Goal: Task Accomplishment & Management: Use online tool/utility

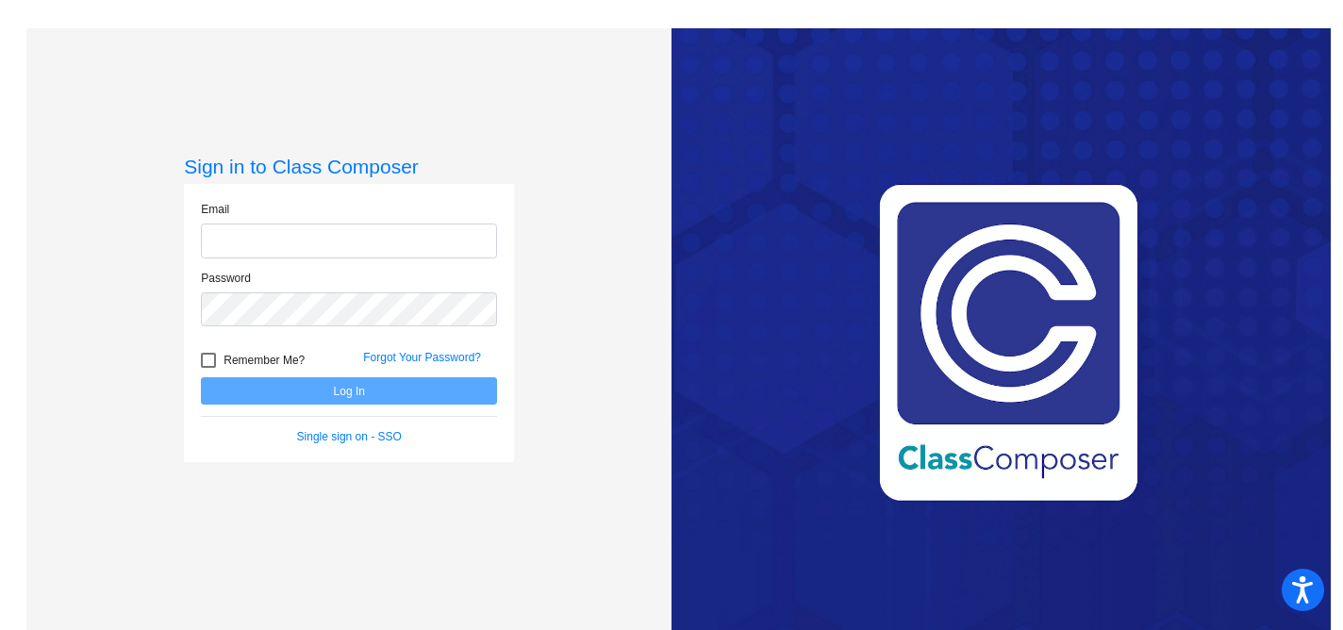
type input "[EMAIL_ADDRESS][DOMAIN_NAME]"
click at [311, 380] on button "Log In" at bounding box center [349, 390] width 296 height 27
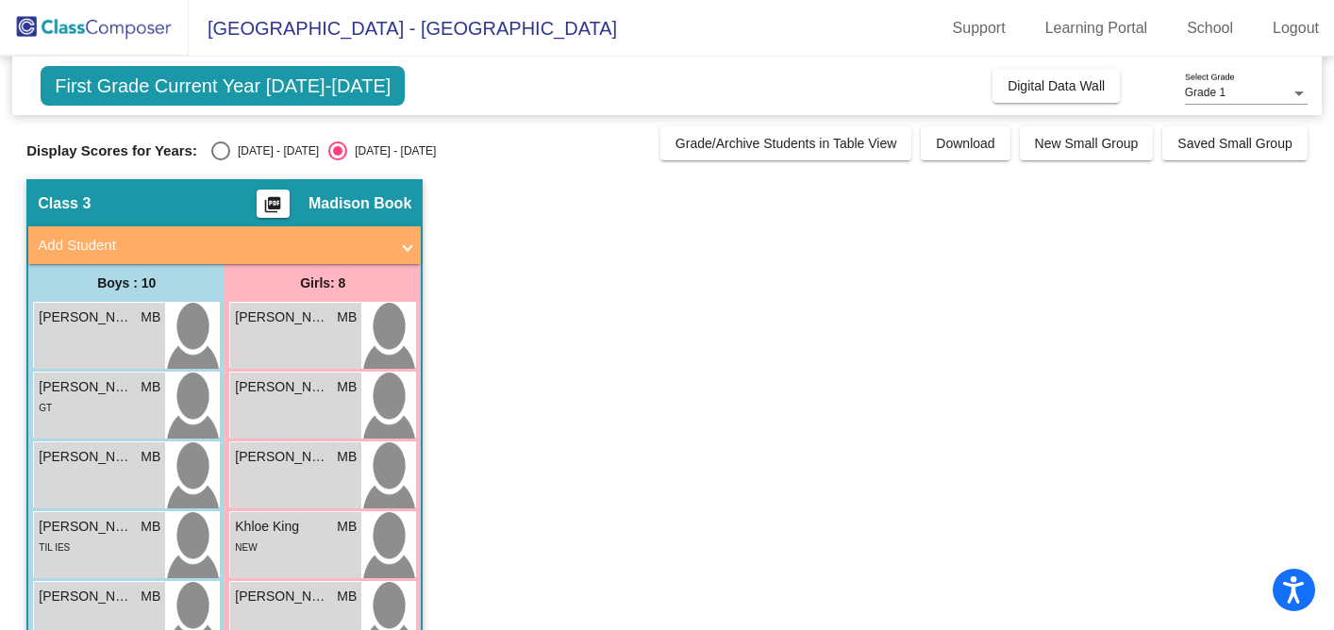
click at [221, 149] on div "Select an option" at bounding box center [220, 150] width 19 height 19
click at [221, 160] on input "[DATE] - [DATE]" at bounding box center [220, 160] width 1 height 1
radio input "true"
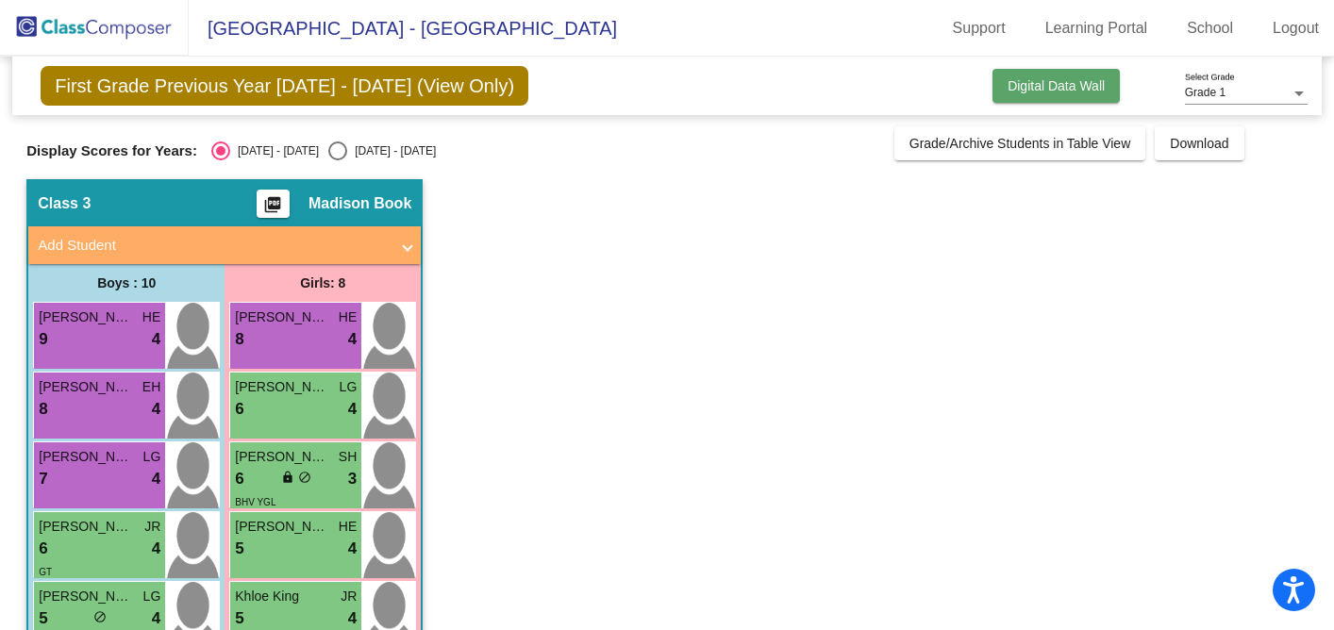
click at [1040, 98] on button "Digital Data Wall" at bounding box center [1055, 86] width 127 height 34
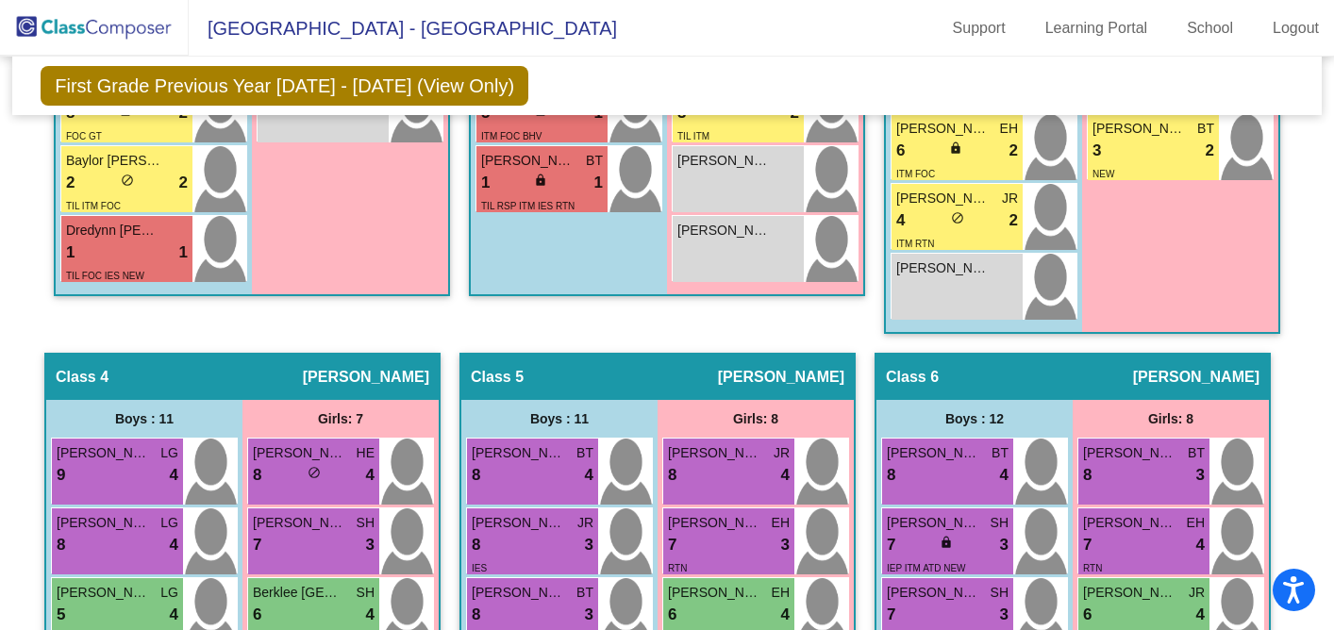
scroll to position [1293, 0]
